Goal: Information Seeking & Learning: Learn about a topic

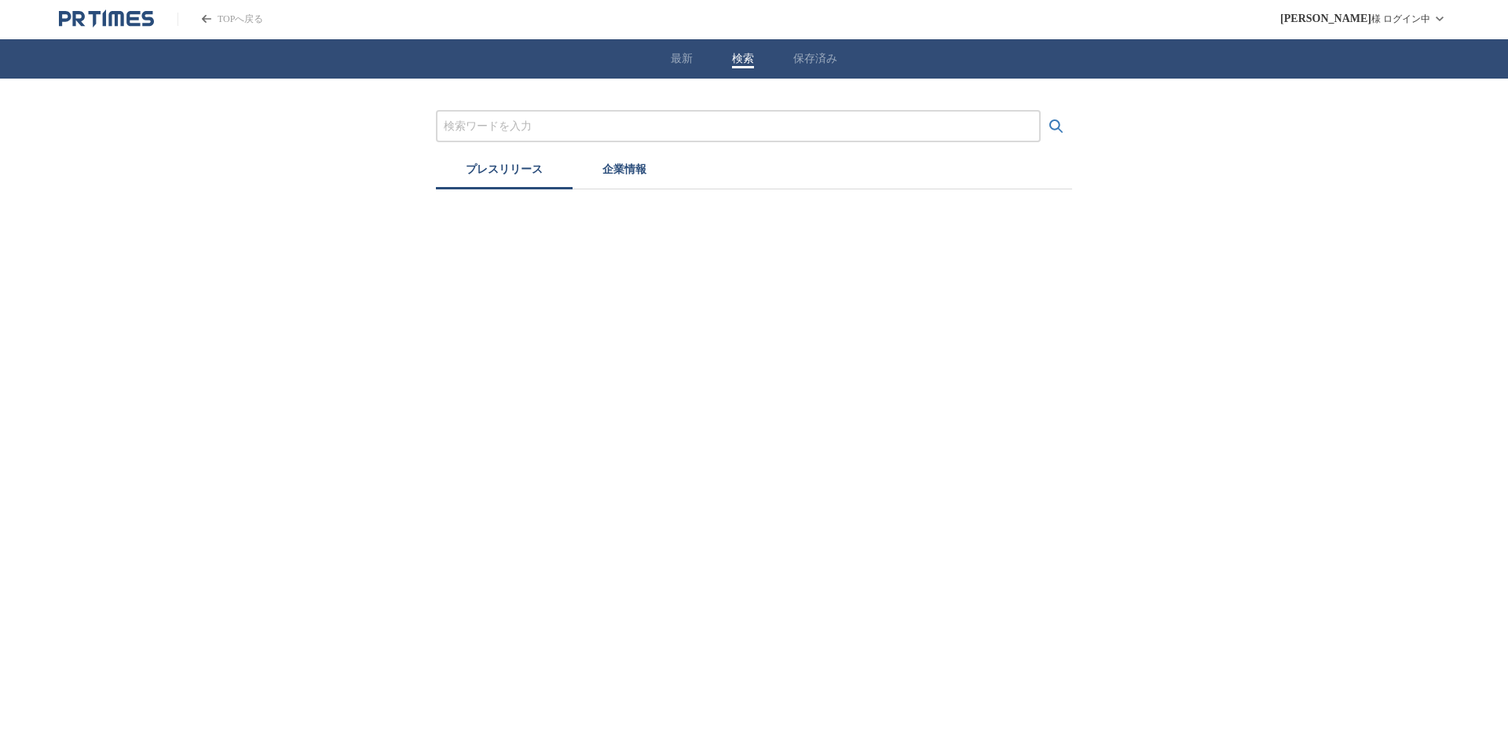
click at [735, 59] on button "検索" at bounding box center [743, 59] width 22 height 14
click at [482, 124] on input "プレスリリースおよび企業を検索する" at bounding box center [738, 126] width 589 height 17
type input "ゲーミング"
click at [1059, 125] on icon "検索する" at bounding box center [1055, 125] width 13 height 13
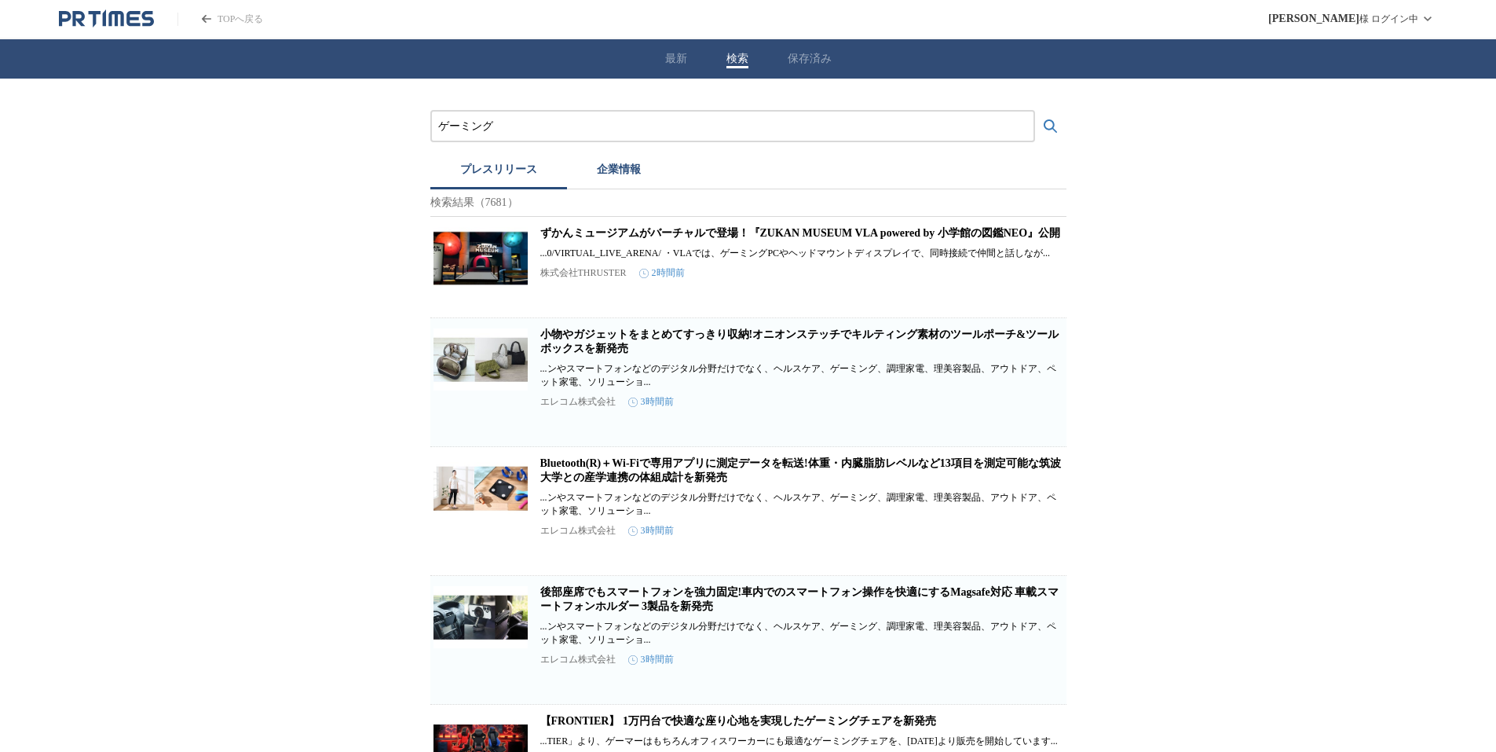
click at [825, 57] on button "保存済み" at bounding box center [810, 59] width 44 height 14
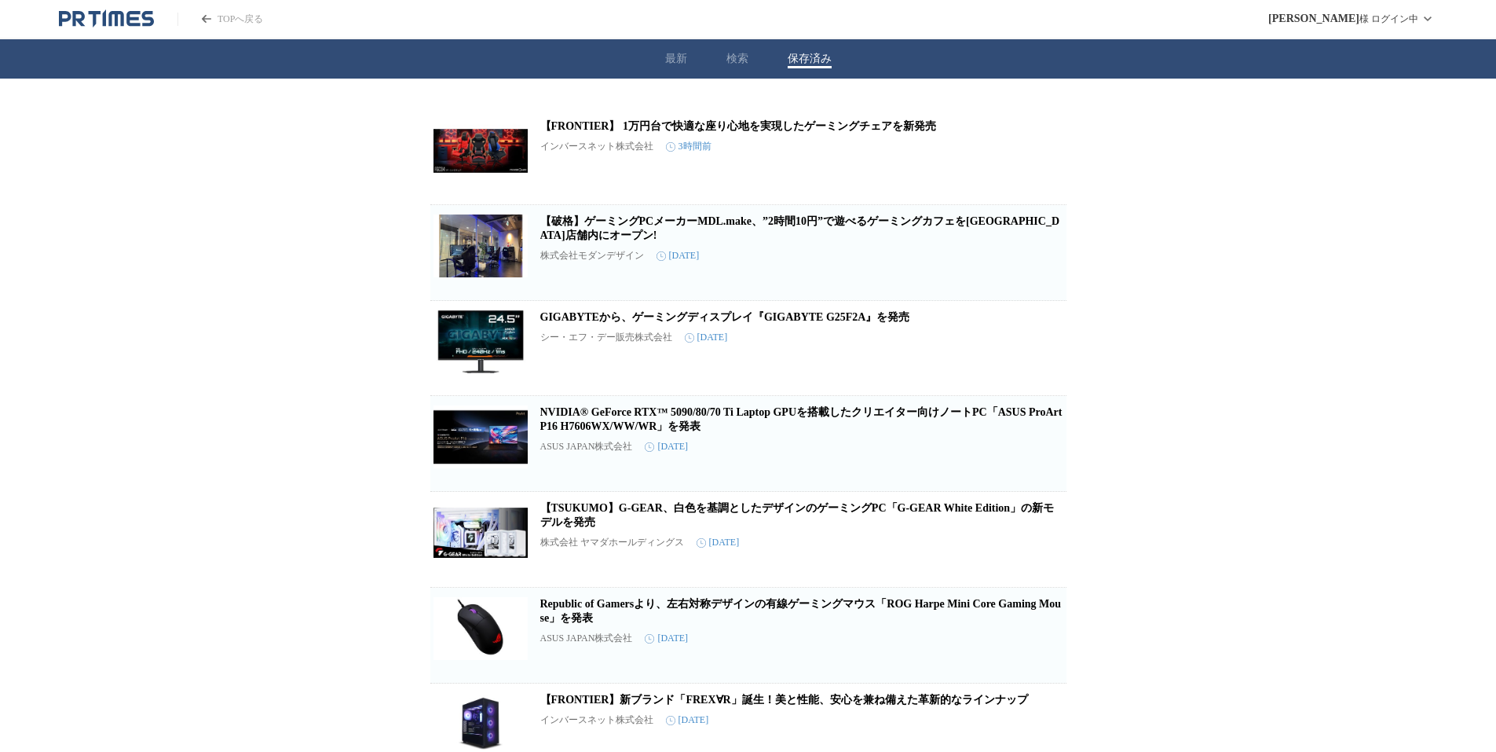
click at [624, 132] on link "【FRONTIER】 1万円台で快適な座り心地を実現したゲーミングチェアを新発売" at bounding box center [738, 126] width 396 height 12
